Goal: Check status: Check status

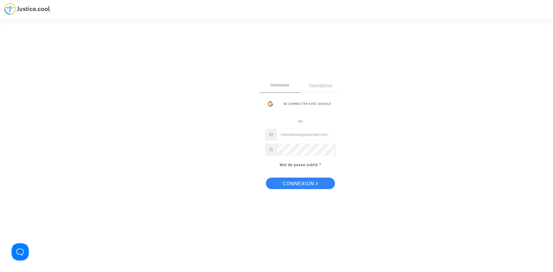
type input "[EMAIL_ADDRESS][DOMAIN_NAME]"
click at [299, 181] on span "Connexion" at bounding box center [300, 184] width 35 height 12
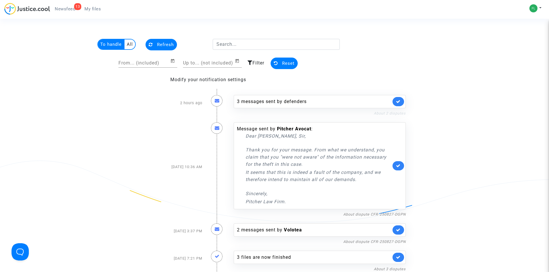
click at [387, 113] on link "About 2 disputes" at bounding box center [390, 113] width 32 height 4
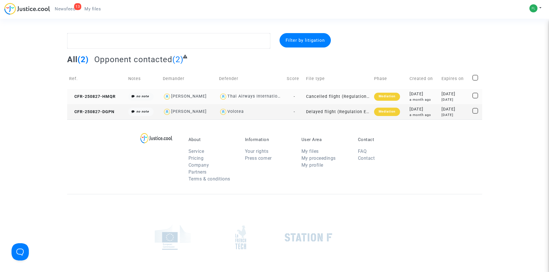
click at [259, 94] on div "Thai Airways International" at bounding box center [255, 96] width 57 height 5
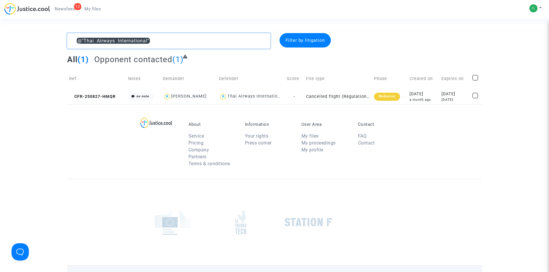
click at [156, 41] on textarea at bounding box center [168, 41] width 203 height 16
click at [155, 39] on textarea at bounding box center [168, 41] width 203 height 16
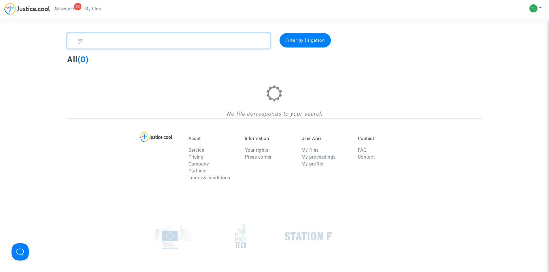
type textarea "@"
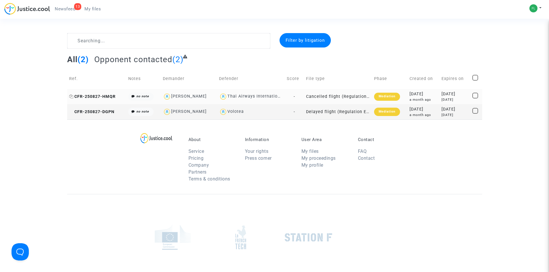
click at [94, 97] on span "CFR-250827-HMQR" at bounding box center [92, 96] width 46 height 5
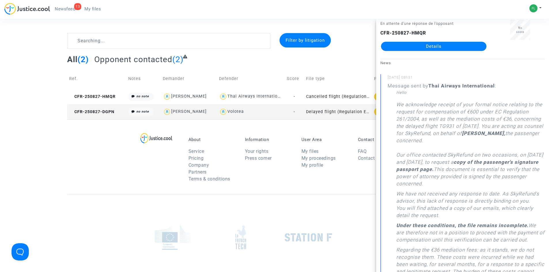
scroll to position [29, 0]
click at [421, 148] on p "We acknowledge receipt of your formal notice relating to the request for compen…" at bounding box center [470, 145] width 148 height 89
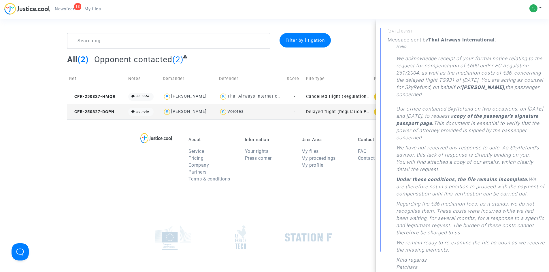
scroll to position [86, 0]
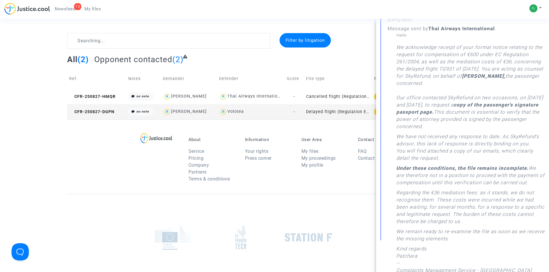
click at [33, 129] on footerbar "About Service Pricing Company Partners Terms & conditions Information Your righ…" at bounding box center [274, 227] width 549 height 214
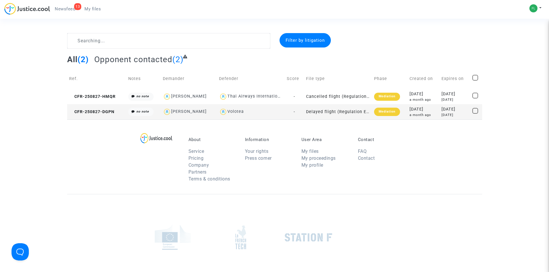
scroll to position [0, 0]
click at [86, 110] on span "CFR-250827-DGPN" at bounding box center [91, 112] width 45 height 5
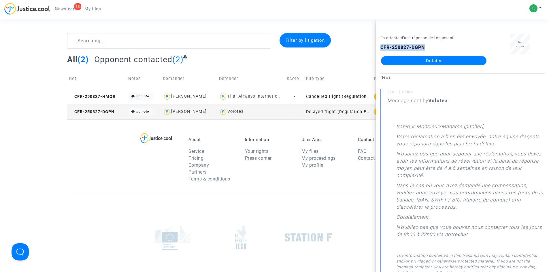
drag, startPoint x: 432, startPoint y: 45, endPoint x: 377, endPoint y: 47, distance: 55.1
click at [377, 47] on div "En attente d’une réponse de l’opposant CFR-250827-DGPN Details" at bounding box center [433, 52] width 115 height 36
copy b "CFR-250827-DGPN"
click at [39, 142] on footerbar "About Service Pricing Company Partners Terms & conditions Information Your righ…" at bounding box center [274, 227] width 549 height 214
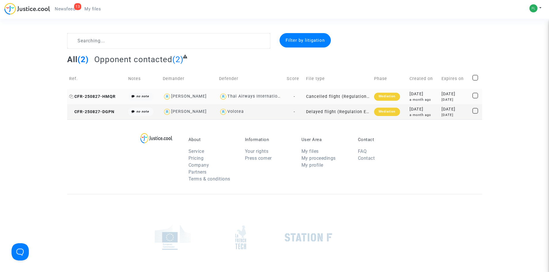
click at [94, 95] on span "CFR-250827-HMQR" at bounding box center [92, 96] width 46 height 5
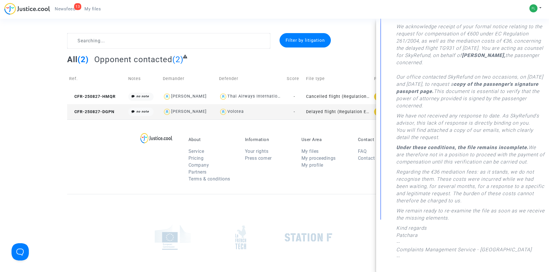
scroll to position [144, 0]
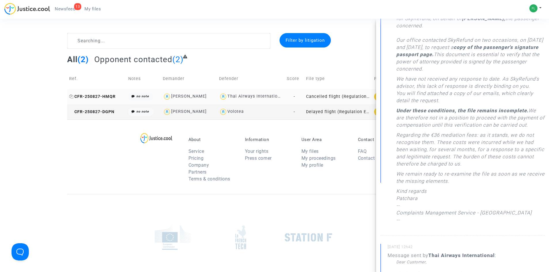
click at [93, 97] on span "CFR-250827-HMQR" at bounding box center [92, 96] width 46 height 5
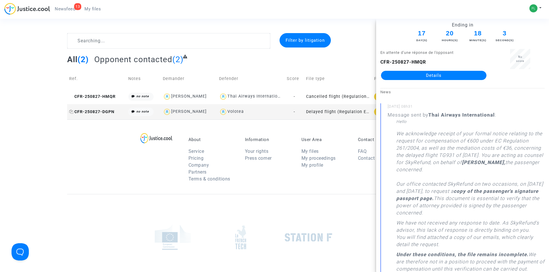
click at [98, 110] on span "CFR-250827-DGPN" at bounding box center [91, 112] width 45 height 5
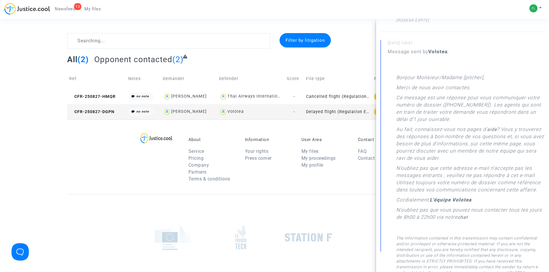
scroll to position [375, 0]
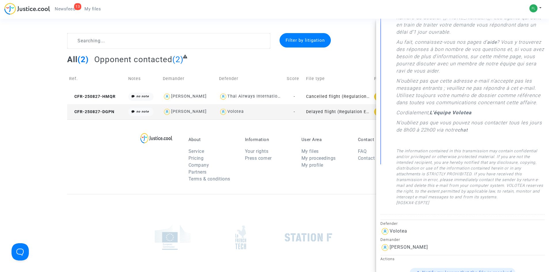
click at [77, 196] on div at bounding box center [274, 237] width 415 height 87
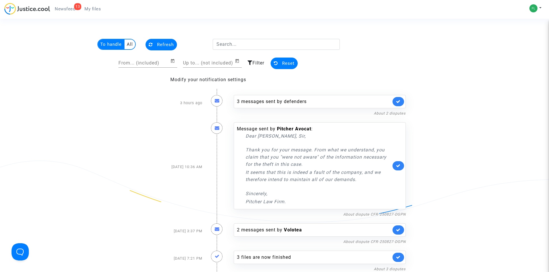
click at [65, 10] on span "Newsfeed" at bounding box center [65, 8] width 20 height 5
click at [67, 10] on span "Newsfeed" at bounding box center [65, 8] width 20 height 5
click at [31, 12] on img at bounding box center [27, 9] width 46 height 12
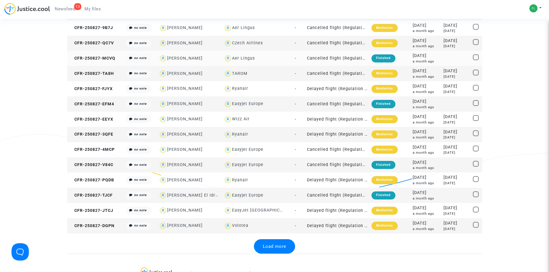
scroll to position [663, 0]
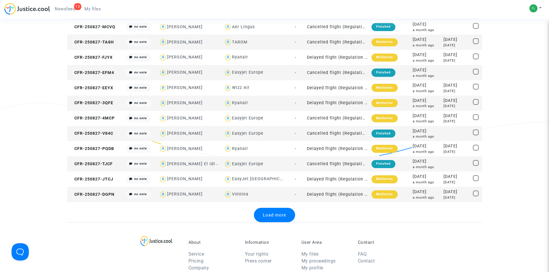
click at [278, 220] on div "Load more" at bounding box center [274, 215] width 41 height 14
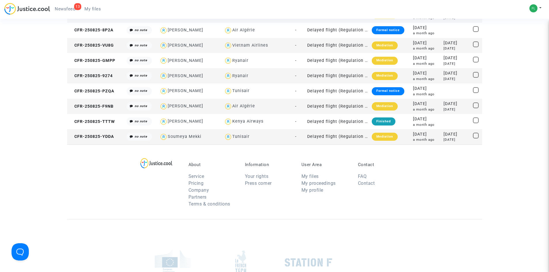
scroll to position [1117, 0]
